Goal: Information Seeking & Learning: Compare options

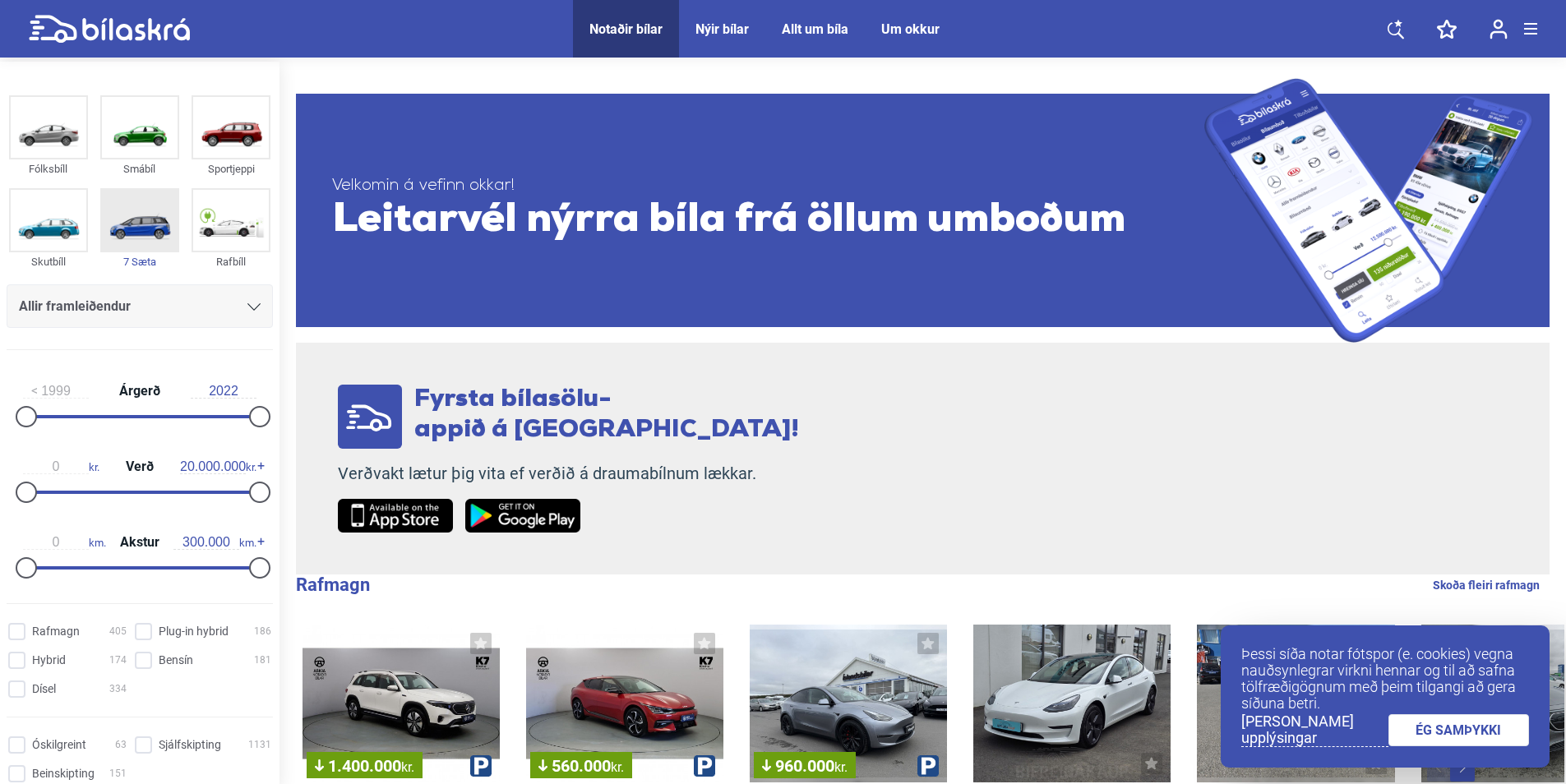
click at [138, 223] on img at bounding box center [139, 220] width 76 height 61
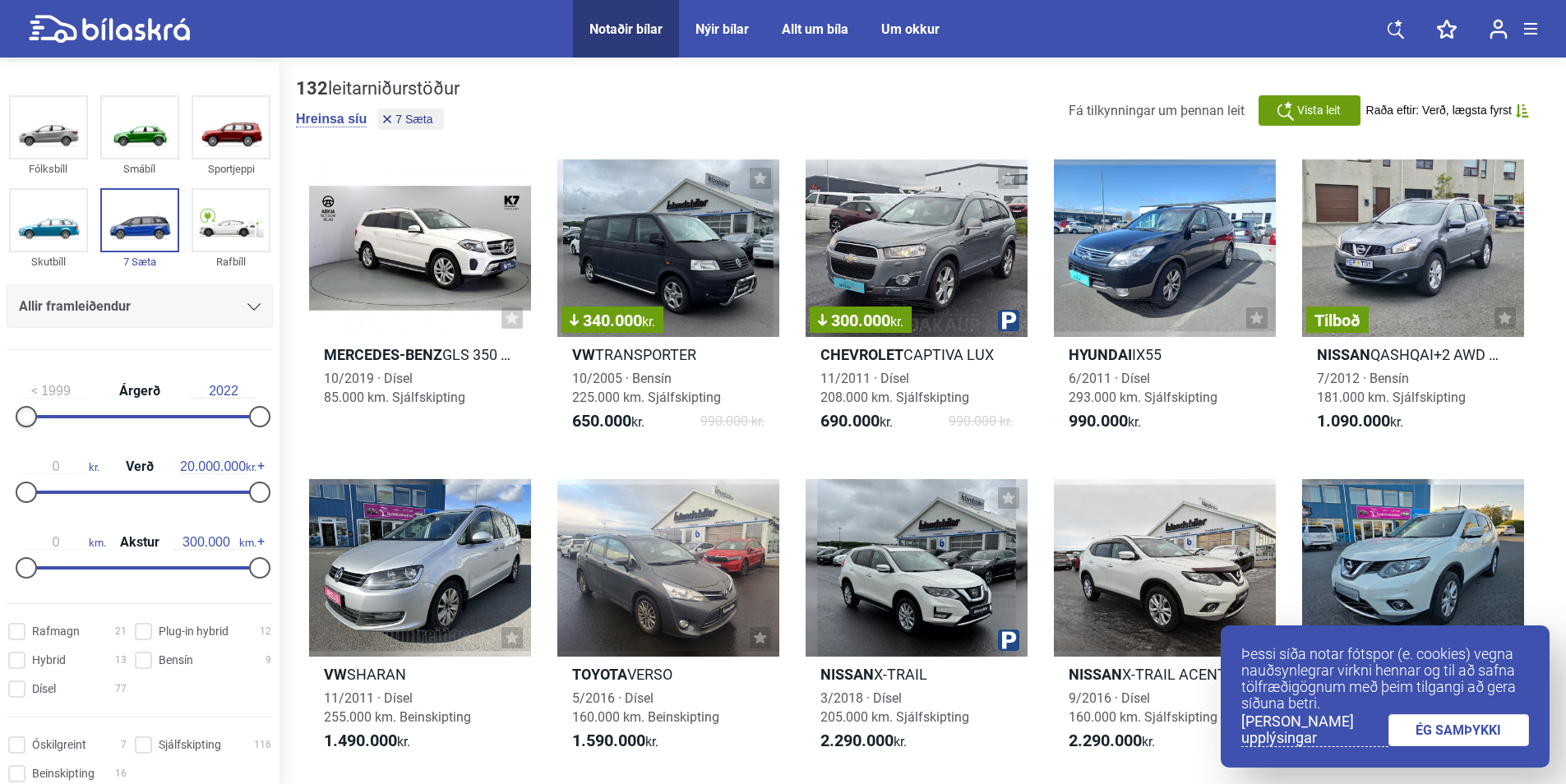
click at [29, 412] on div at bounding box center [27, 416] width 21 height 21
click at [59, 417] on div at bounding box center [140, 416] width 233 height 4
click at [139, 415] on div at bounding box center [140, 416] width 233 height 4
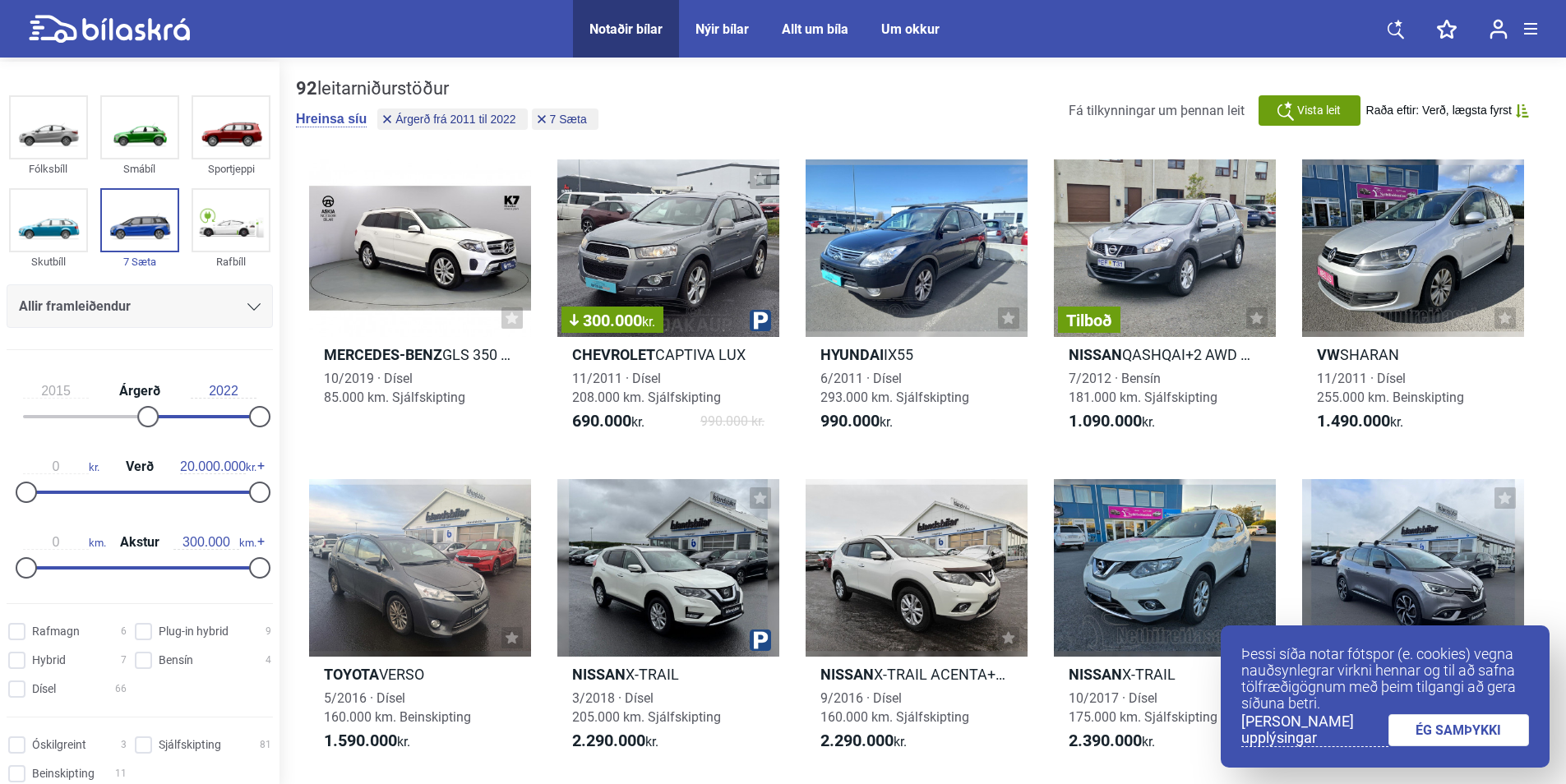
click at [183, 415] on div at bounding box center [140, 416] width 233 height 4
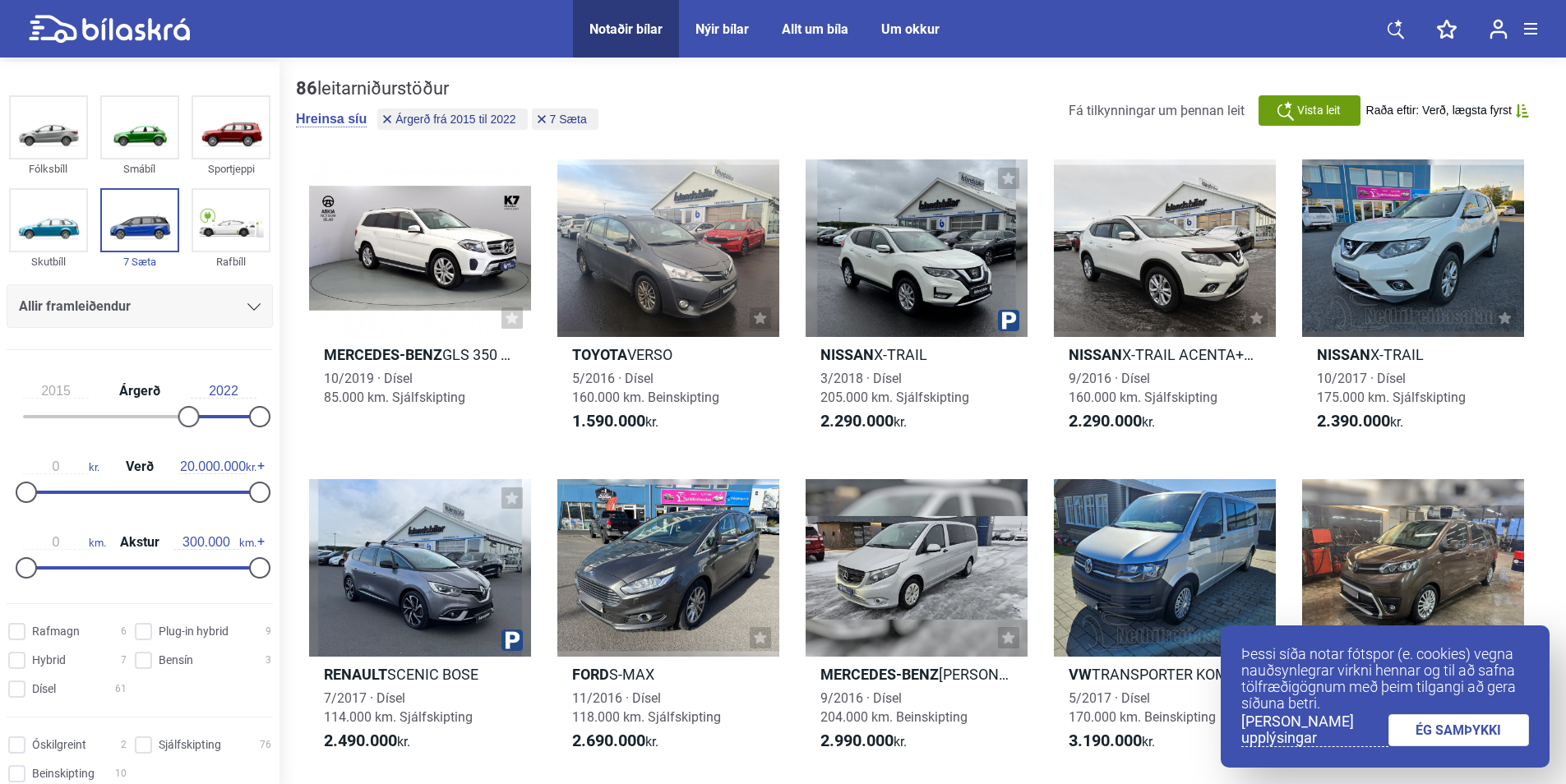
click at [206, 414] on div "2015 Árgerð 2022" at bounding box center [139, 400] width 266 height 76
click at [209, 416] on div at bounding box center [140, 416] width 233 height 4
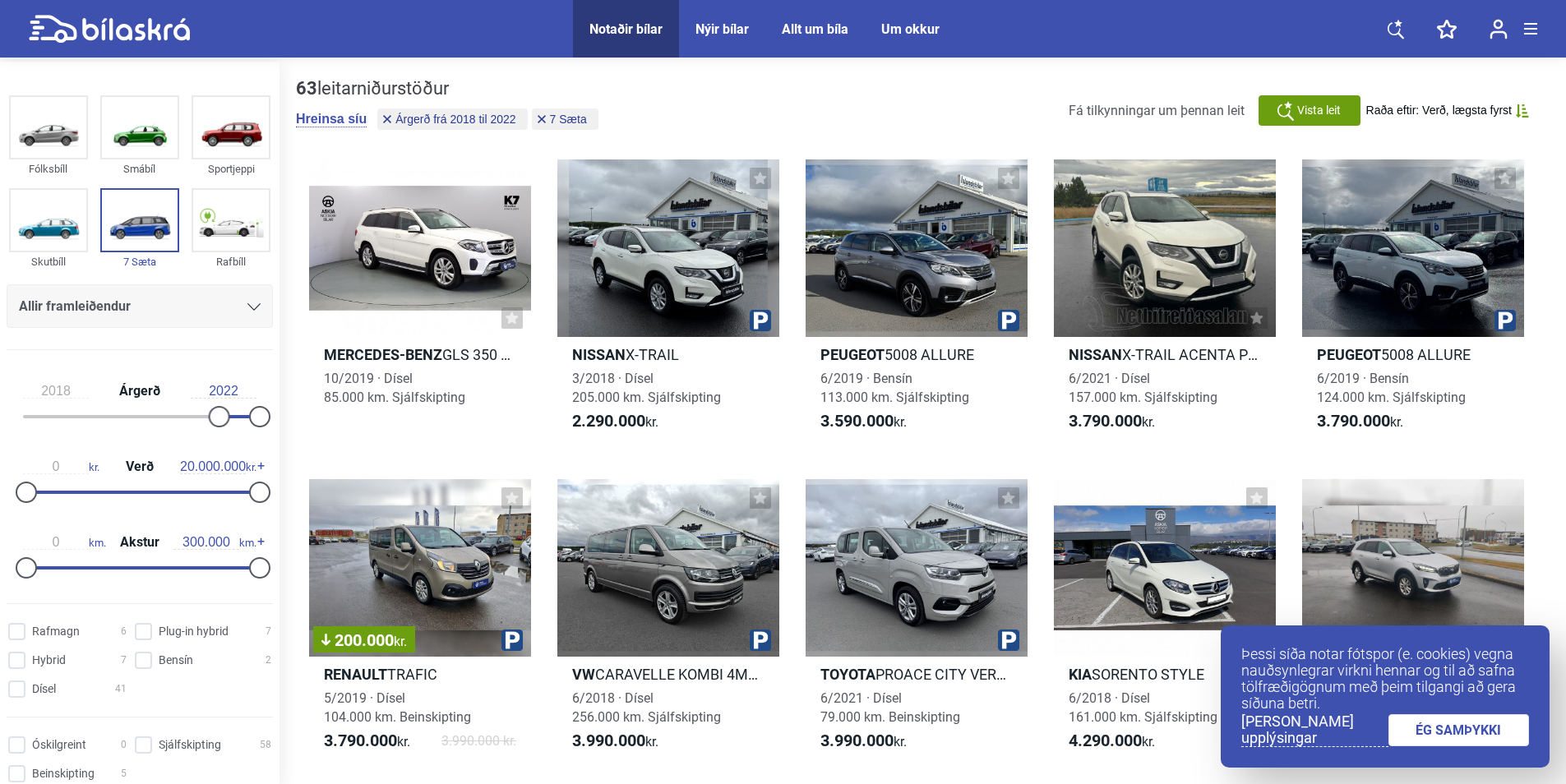
click at [198, 413] on div "2018 Árgerð 2022" at bounding box center [139, 400] width 266 height 76
type input "2017"
drag, startPoint x: 208, startPoint y: 415, endPoint x: 196, endPoint y: 414, distance: 12.0
click at [198, 414] on div at bounding box center [208, 416] width 21 height 21
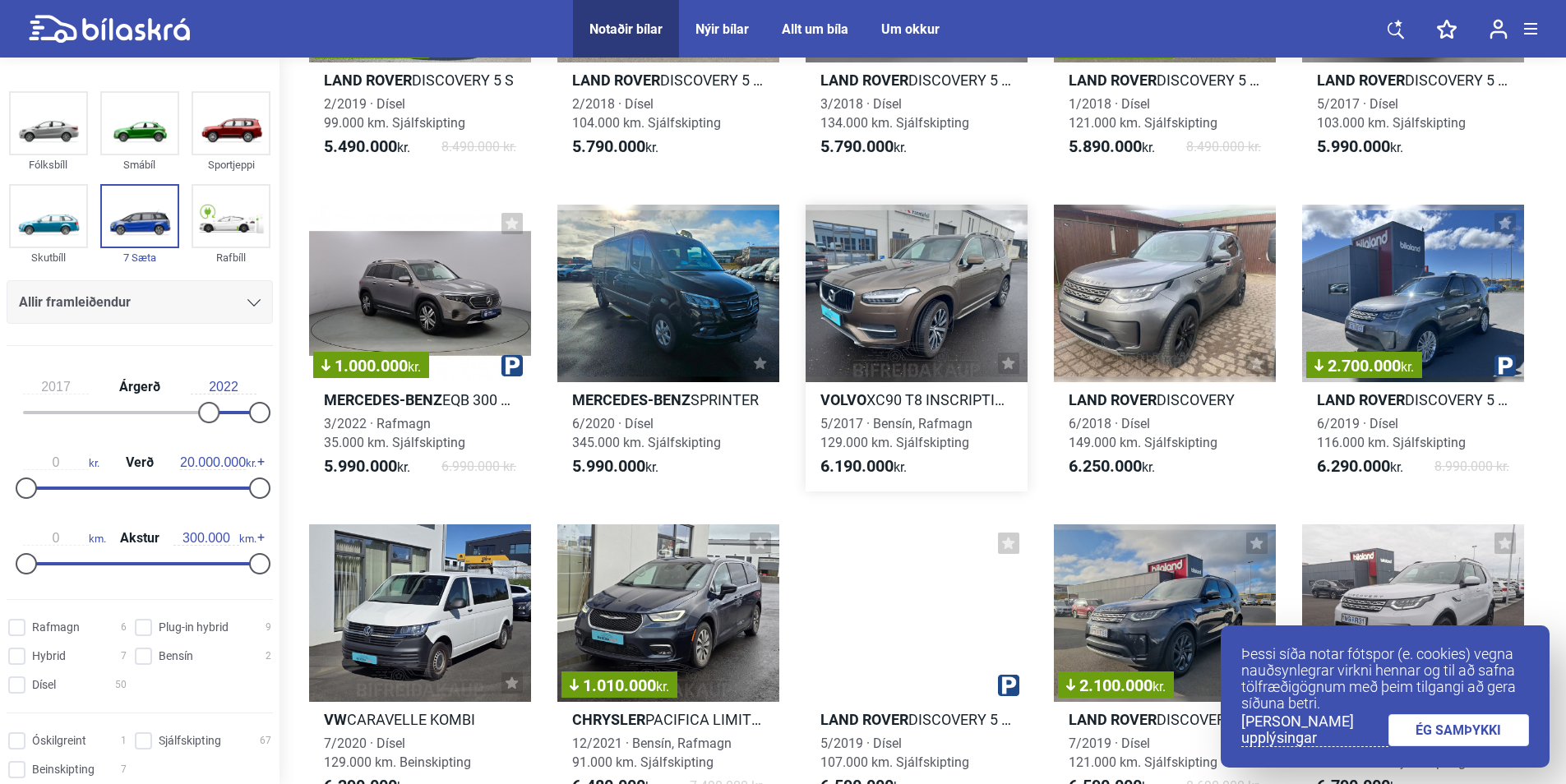
scroll to position [1889, 0]
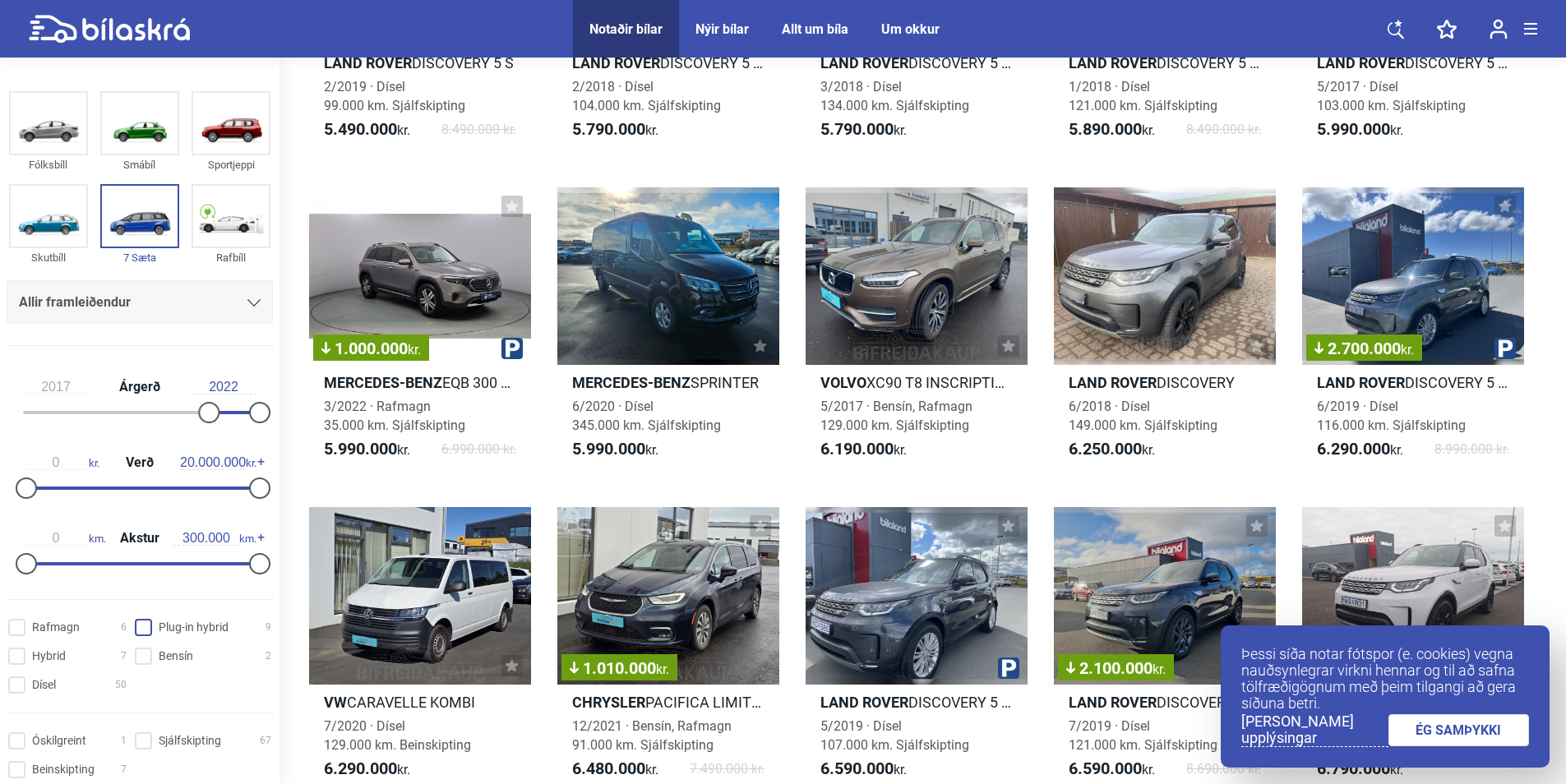
click at [141, 626] on hybrid "Plug-in hybrid 9" at bounding box center [205, 627] width 136 height 17
checkbox hybrid "true"
